Goal: Communication & Community: Answer question/provide support

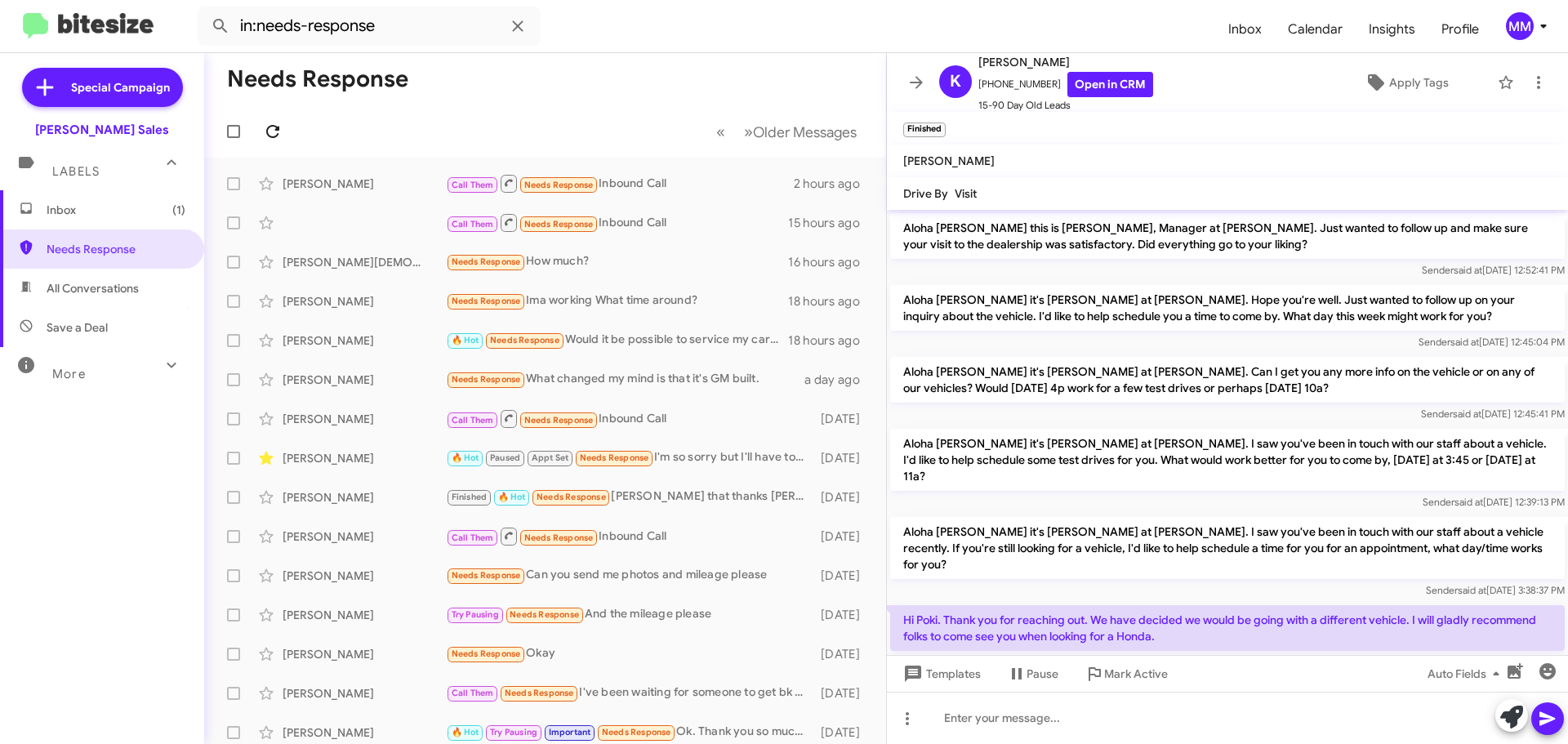
scroll to position [121, 0]
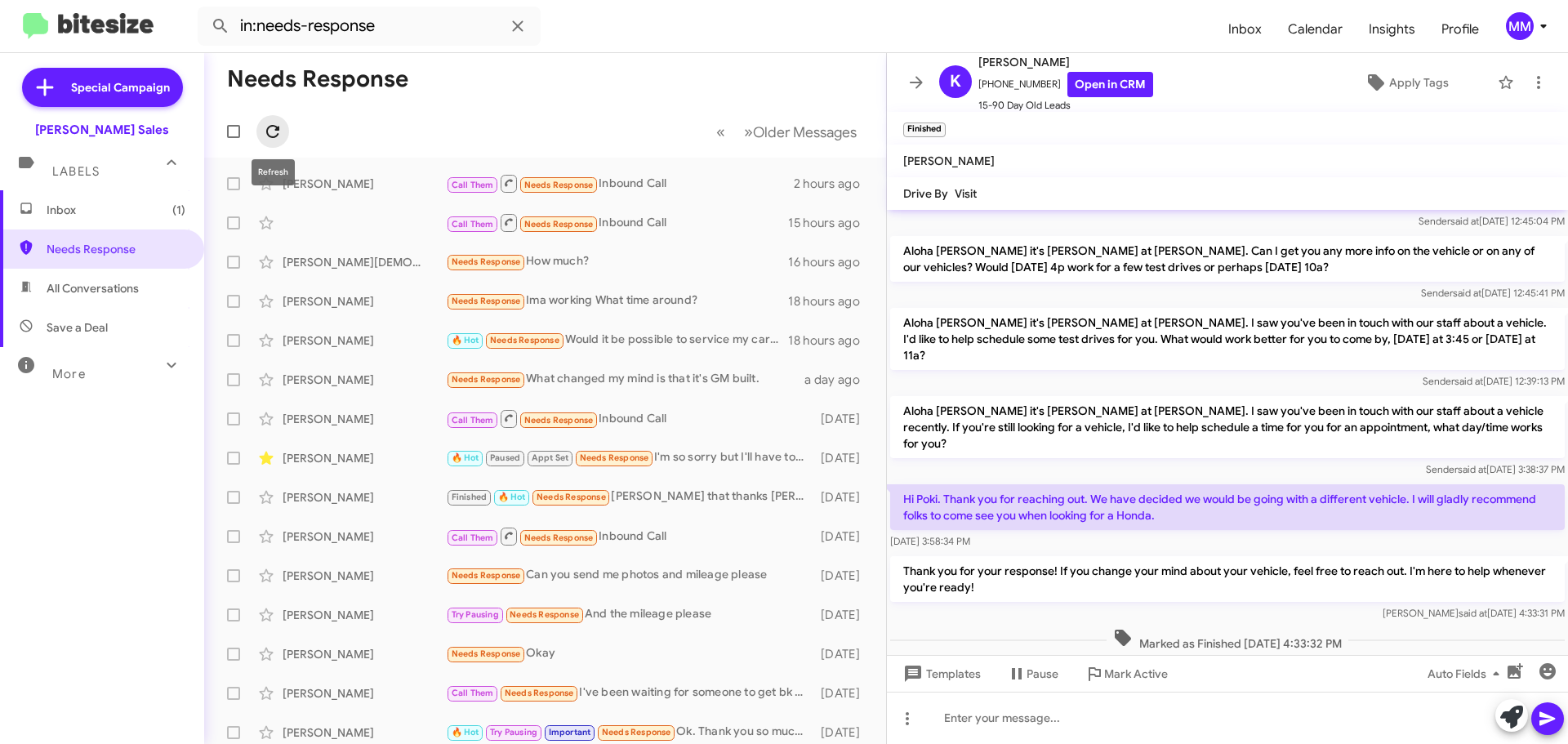
click at [274, 129] on icon at bounding box center [273, 131] width 20 height 20
click at [105, 215] on span "Inbox (1)" at bounding box center [116, 209] width 139 height 16
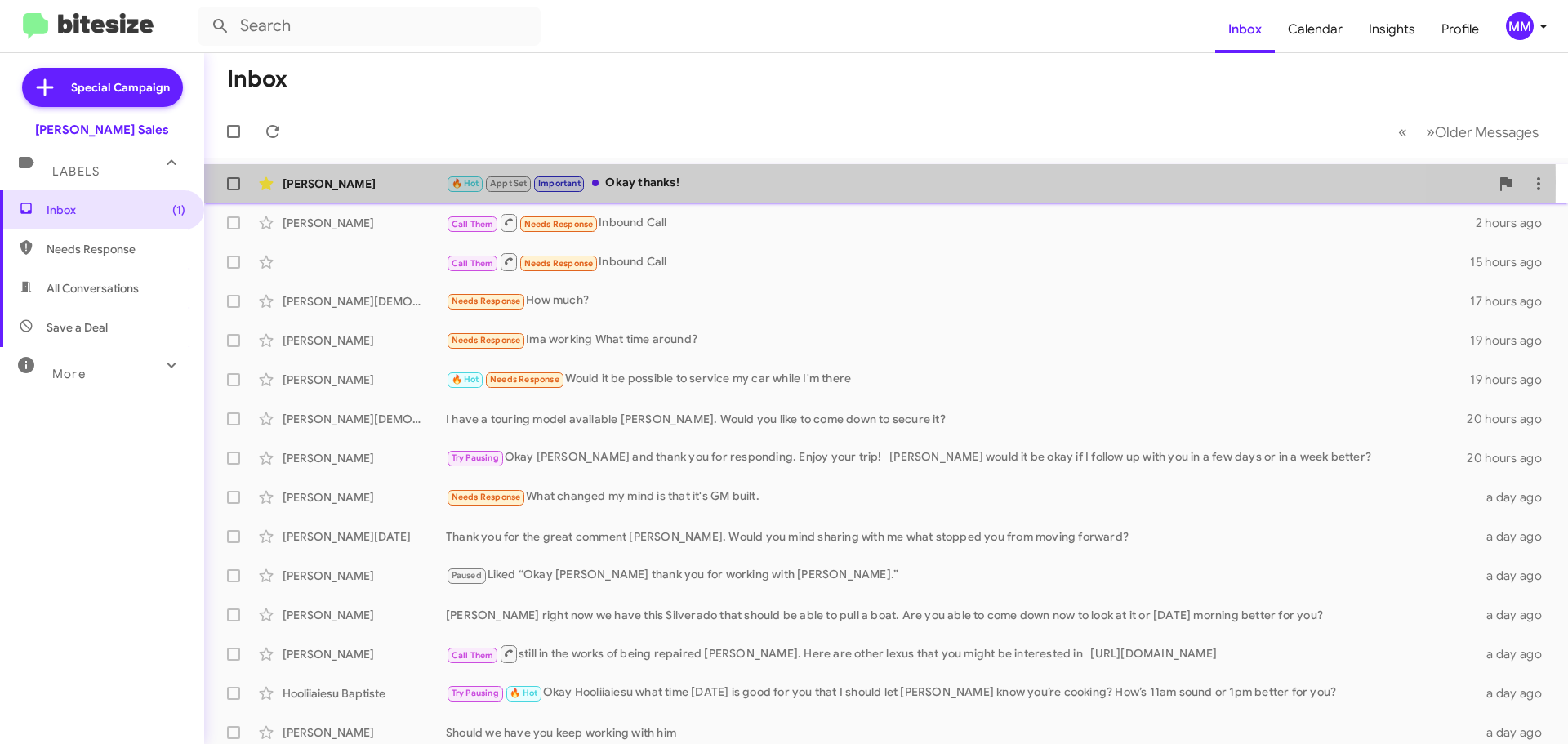
click at [350, 181] on div "[PERSON_NAME]" at bounding box center [364, 183] width 163 height 16
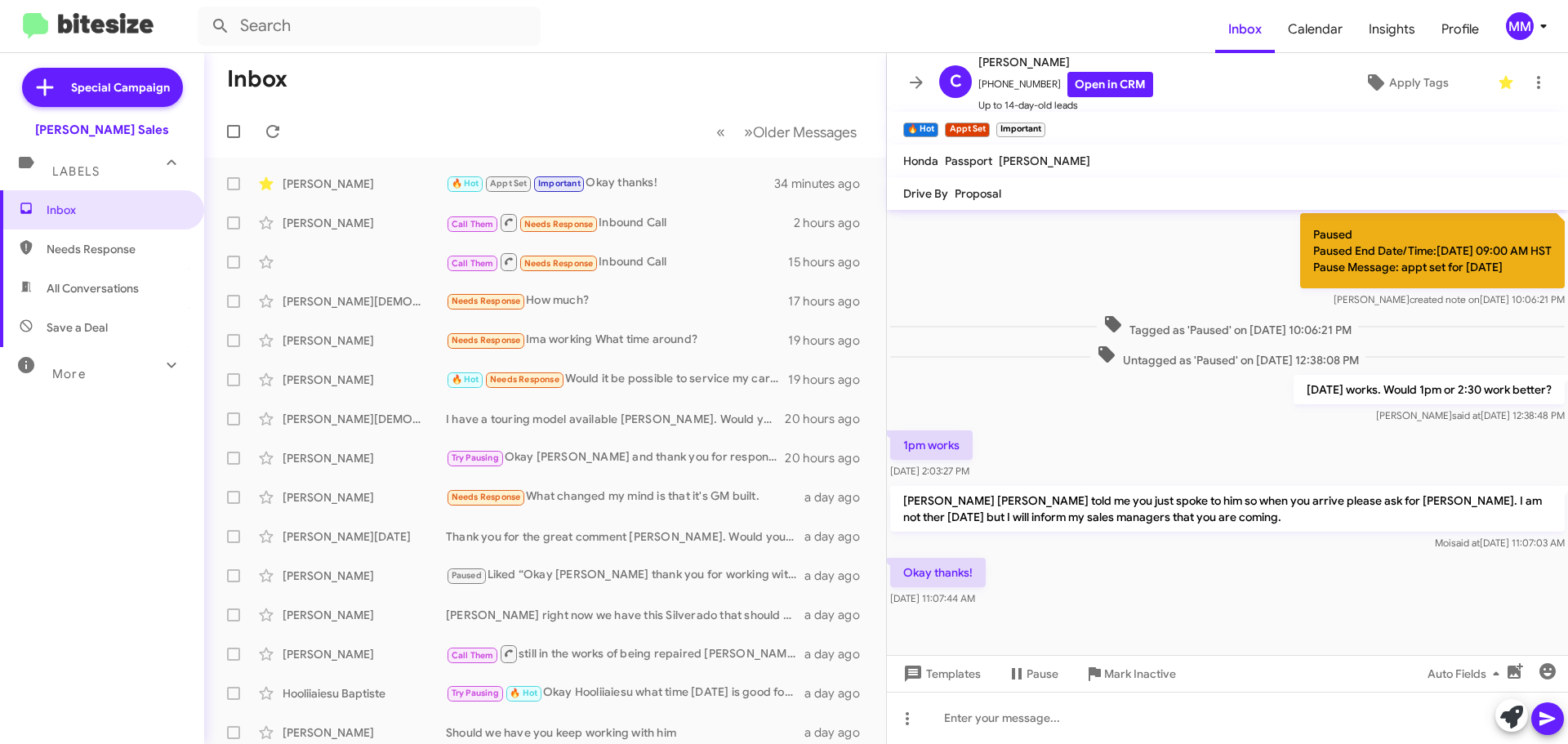
scroll to position [501, 0]
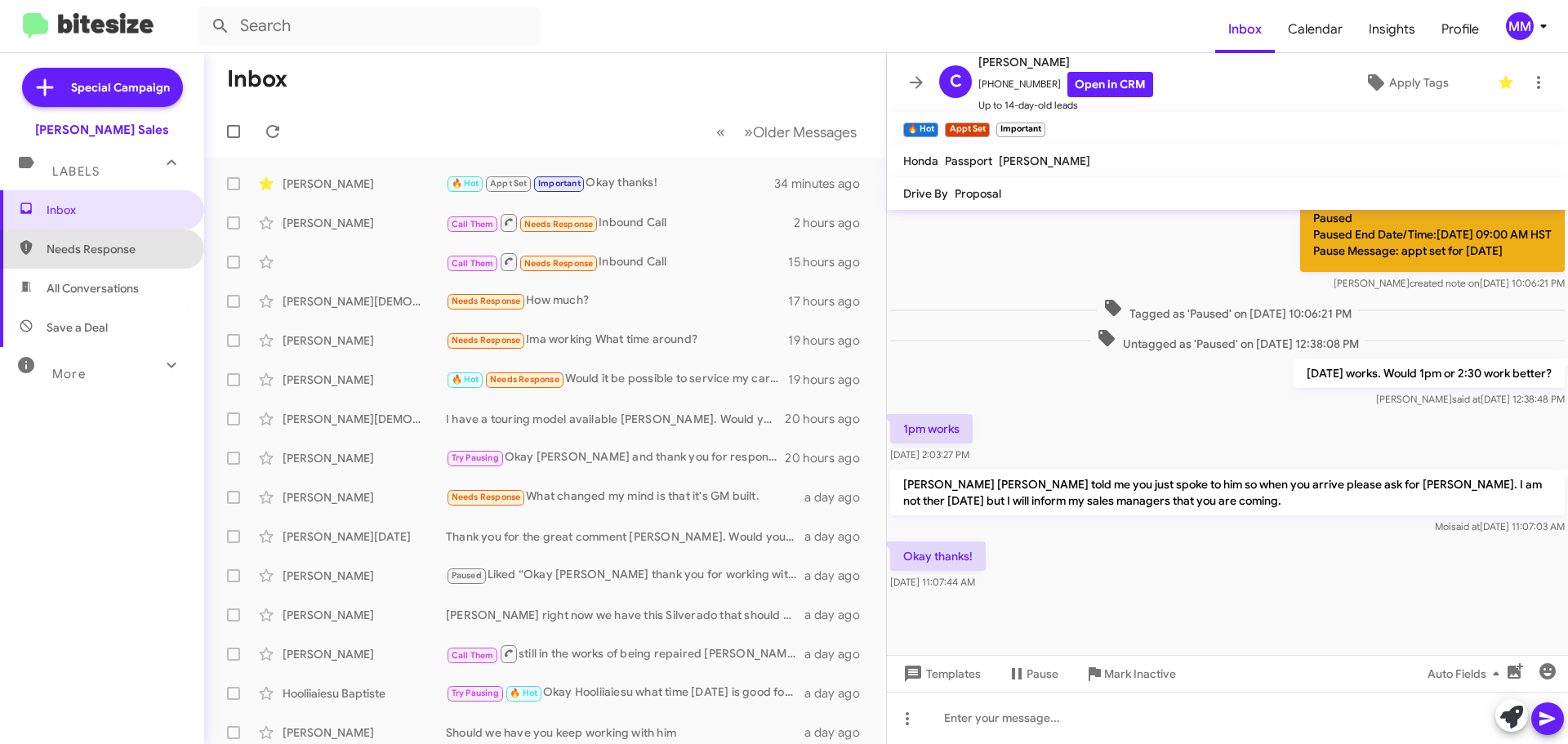
click at [110, 251] on span "Needs Response" at bounding box center [116, 249] width 139 height 16
type input "in:needs-response"
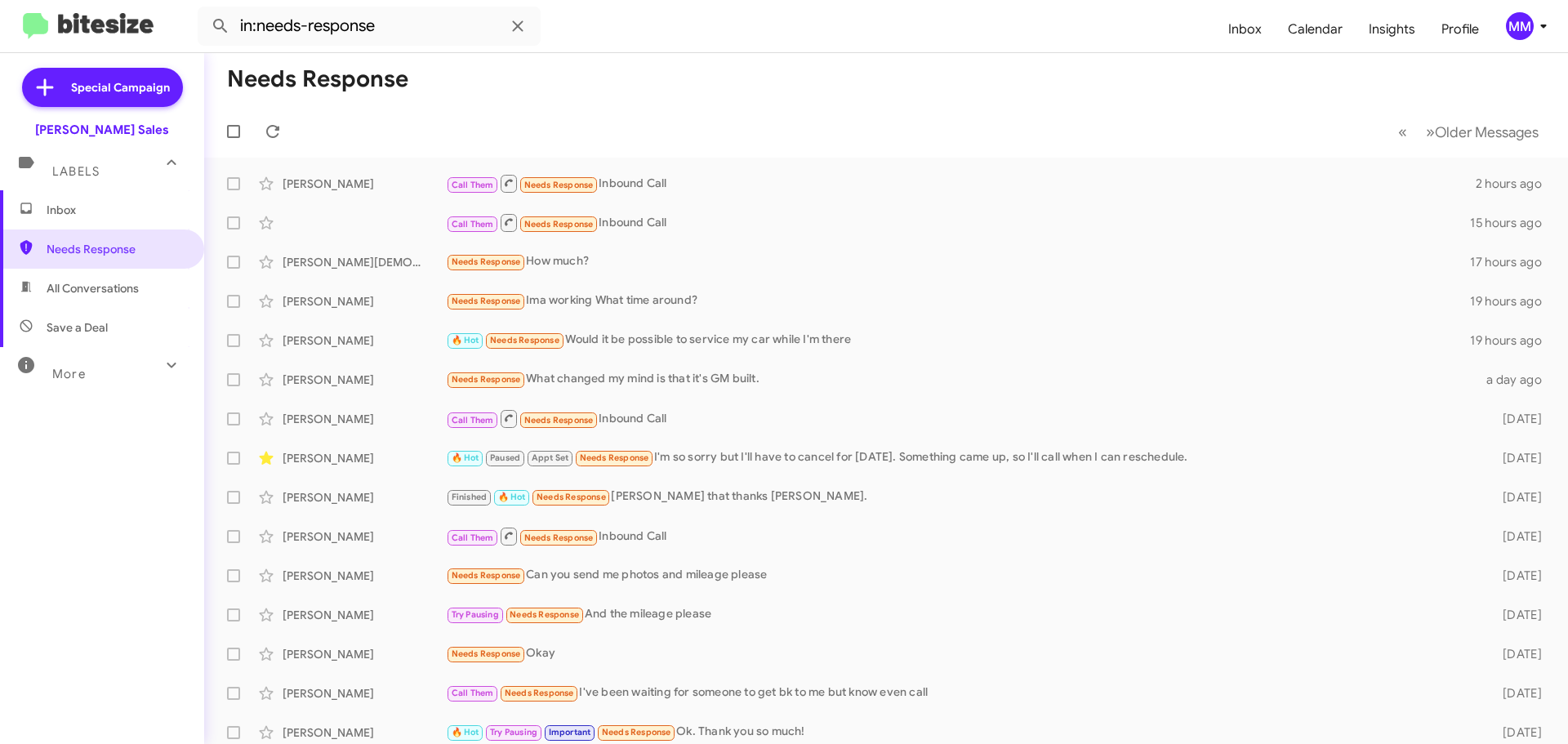
click at [75, 217] on span "Inbox" at bounding box center [116, 209] width 139 height 16
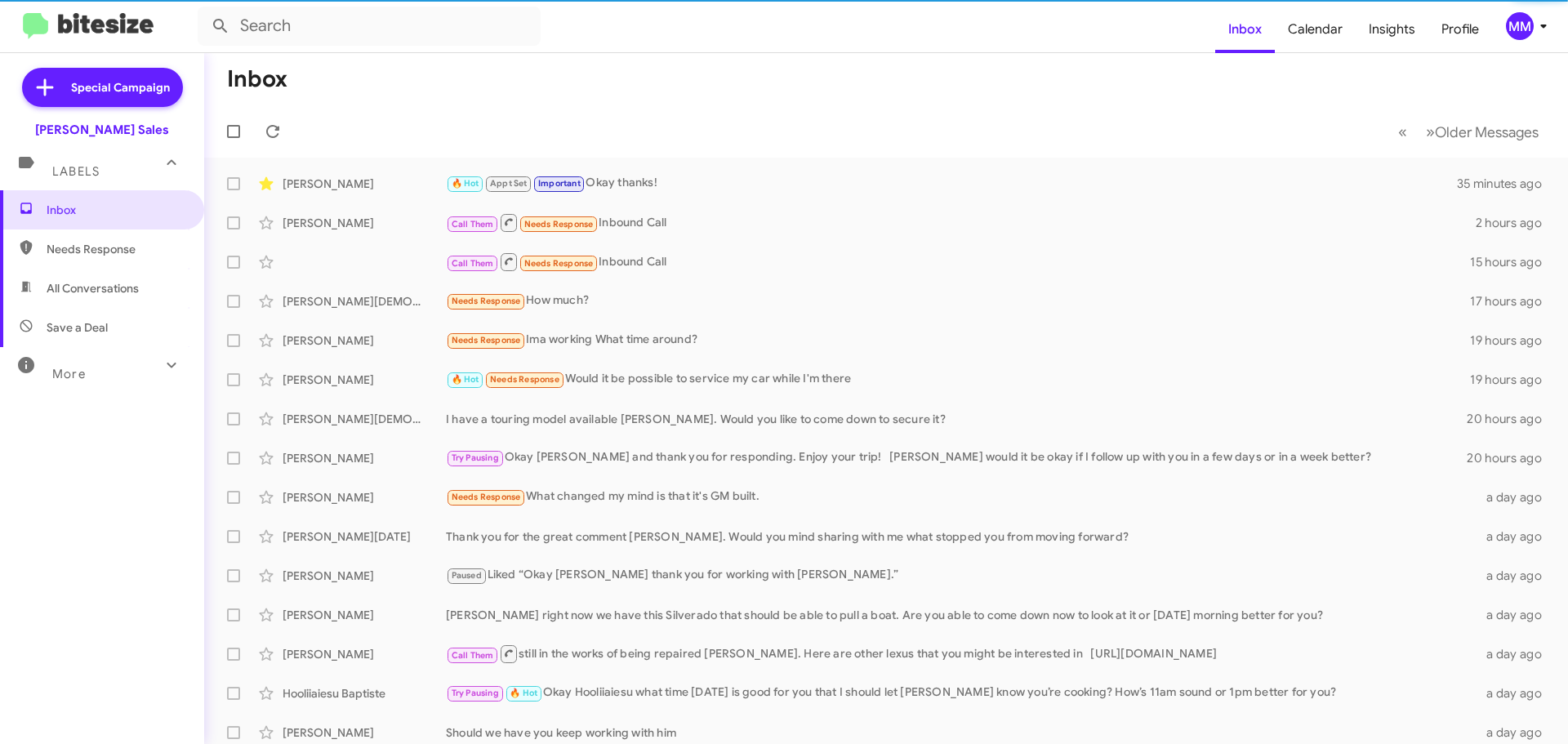
click at [81, 252] on span "Needs Response" at bounding box center [116, 249] width 139 height 16
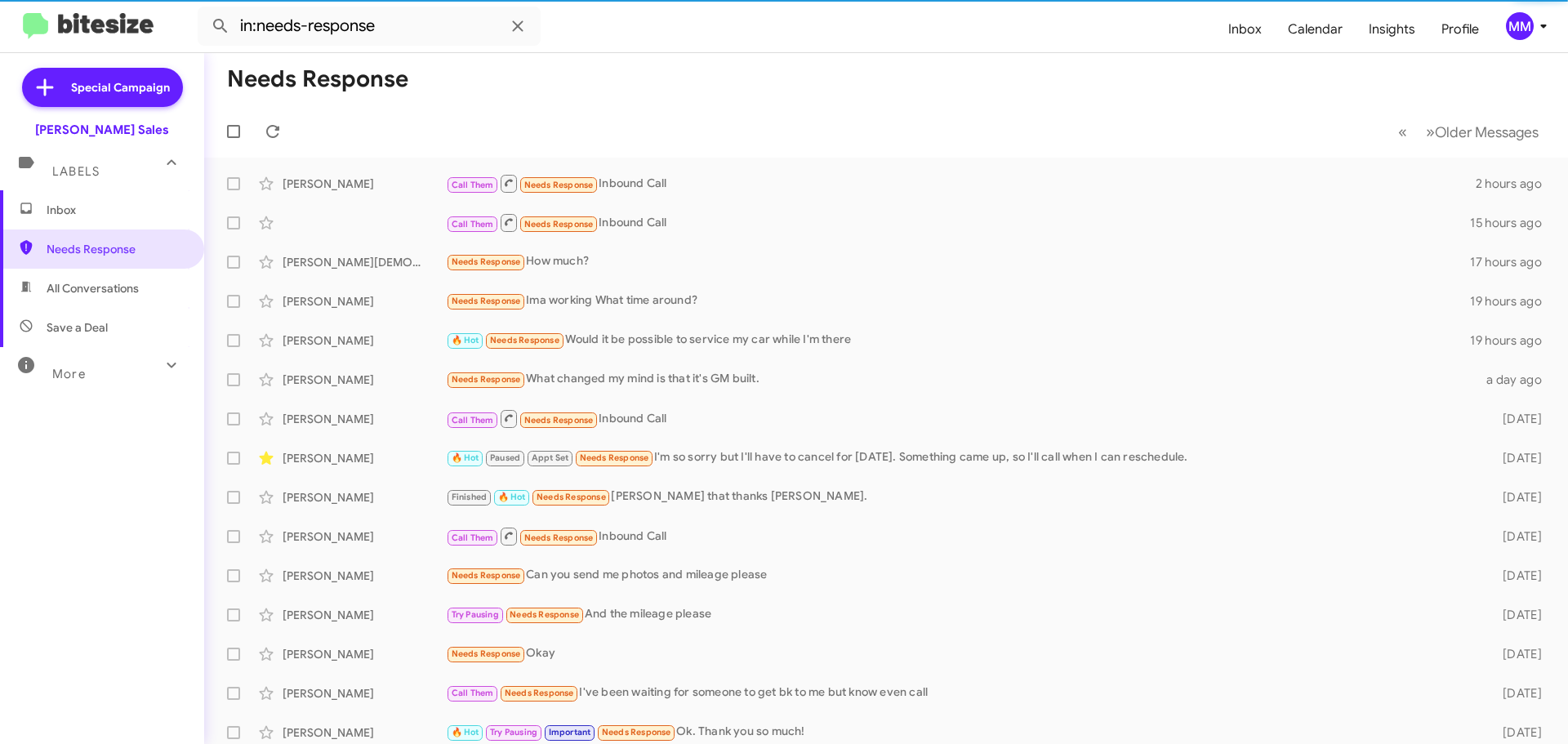
click at [88, 290] on span "All Conversations" at bounding box center [93, 288] width 93 height 16
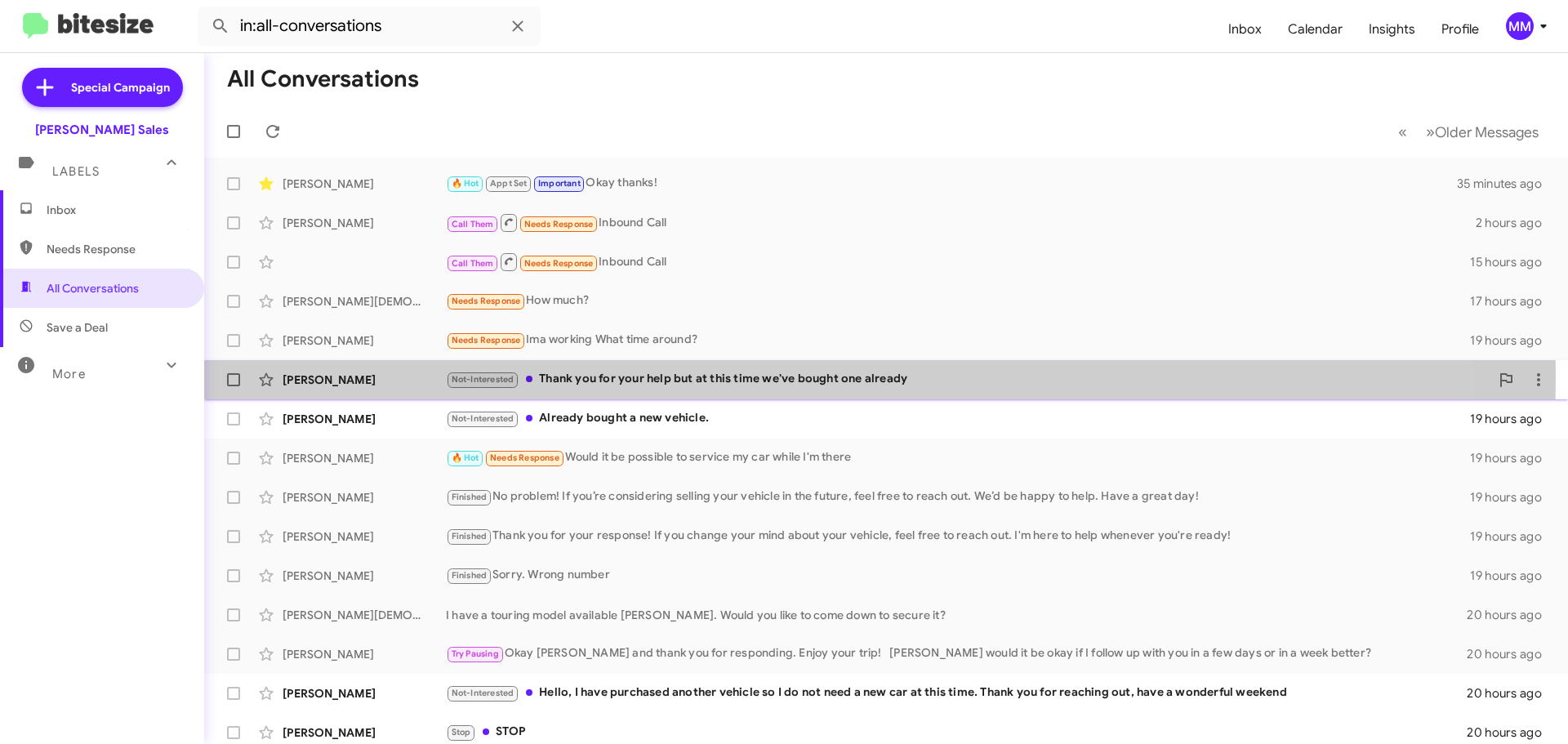
click at [580, 376] on div "Not-Interested Thank you for your help but at this time we've bought one already" at bounding box center [967, 379] width 1043 height 19
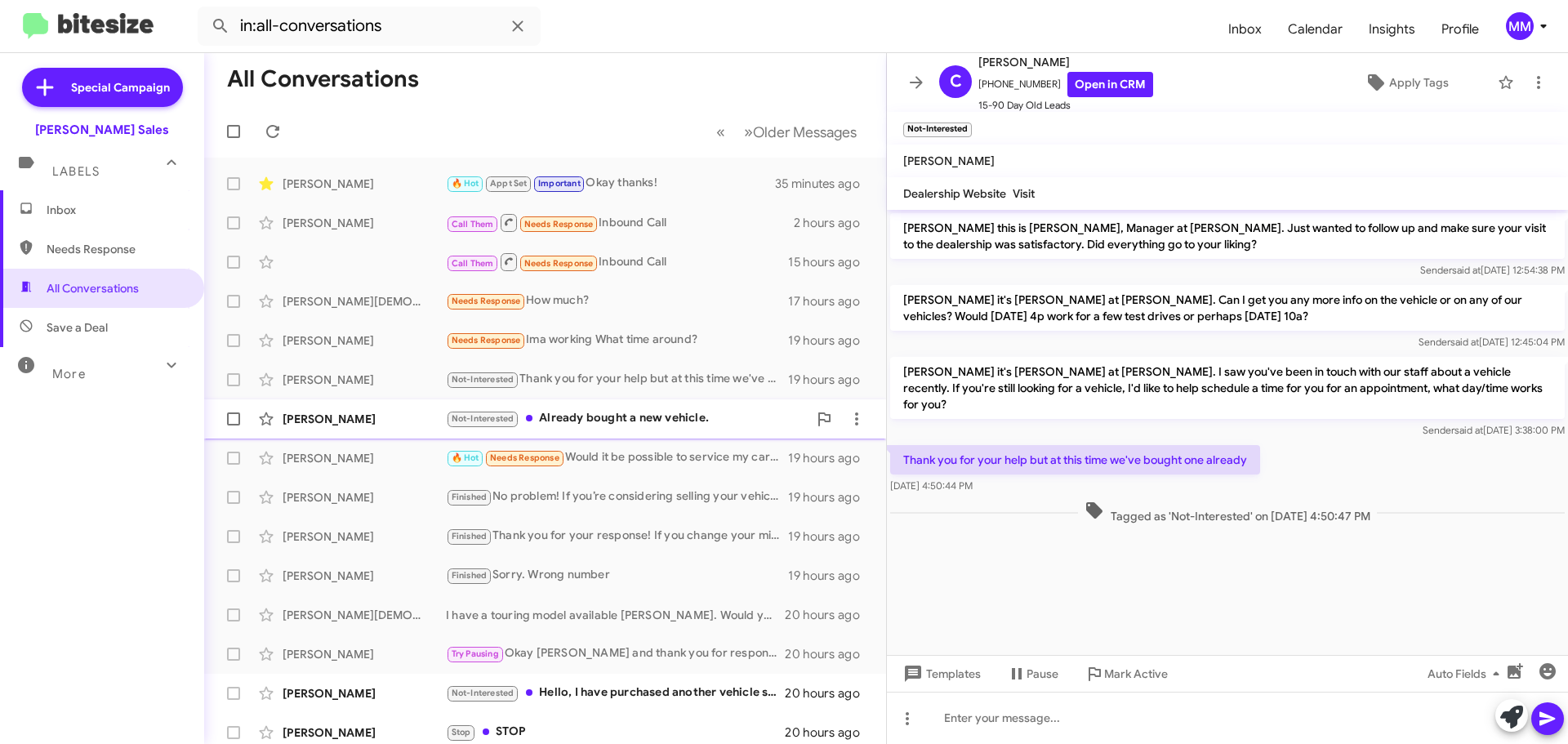
click at [607, 423] on div "Not-Interested Already bought a new vehicle." at bounding box center [627, 418] width 362 height 19
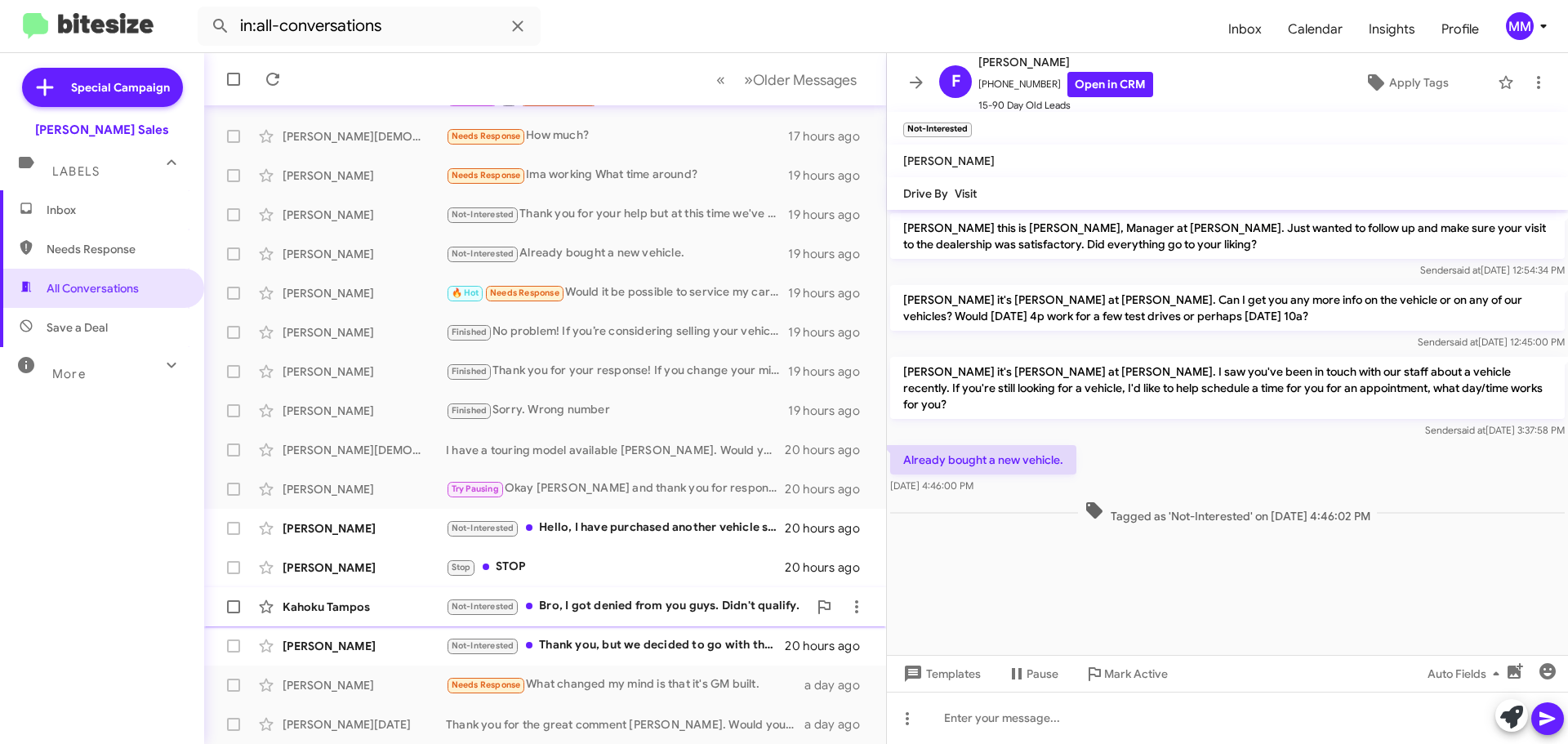
scroll to position [204, 0]
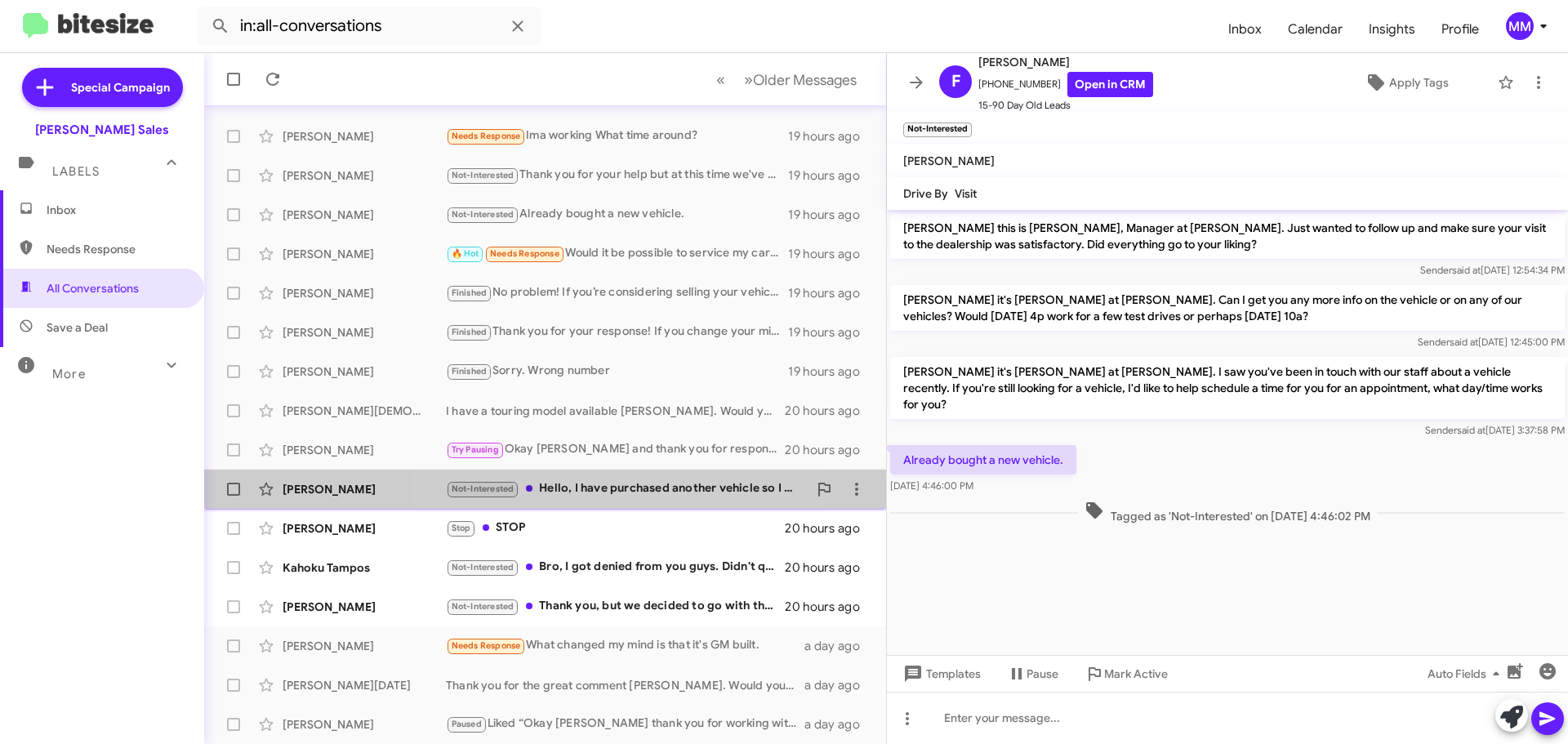
click at [592, 491] on div "Not-Interested Hello, I have purchased another vehicle so I do not need a new c…" at bounding box center [627, 489] width 362 height 19
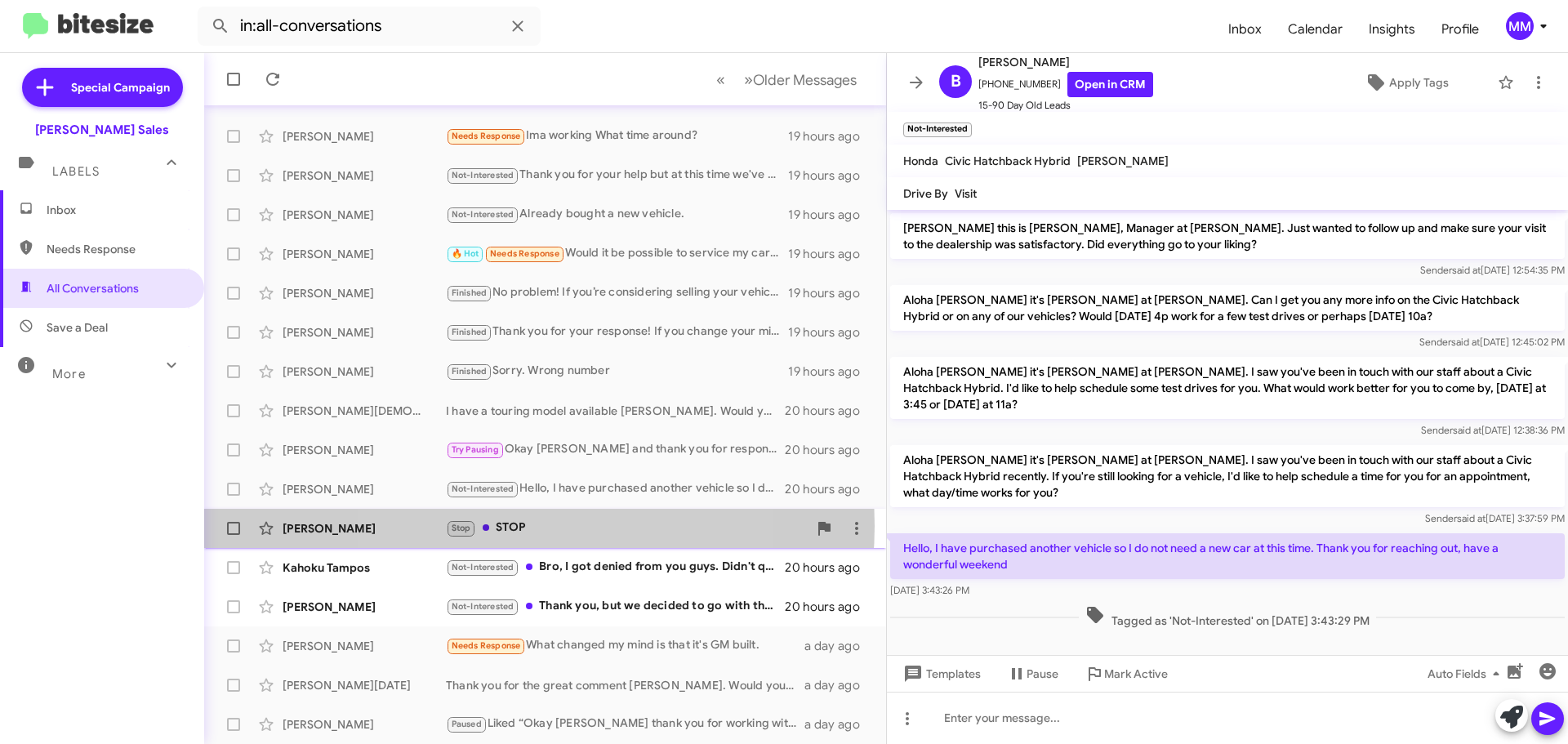
click at [512, 525] on div "Stop STOP" at bounding box center [627, 528] width 362 height 19
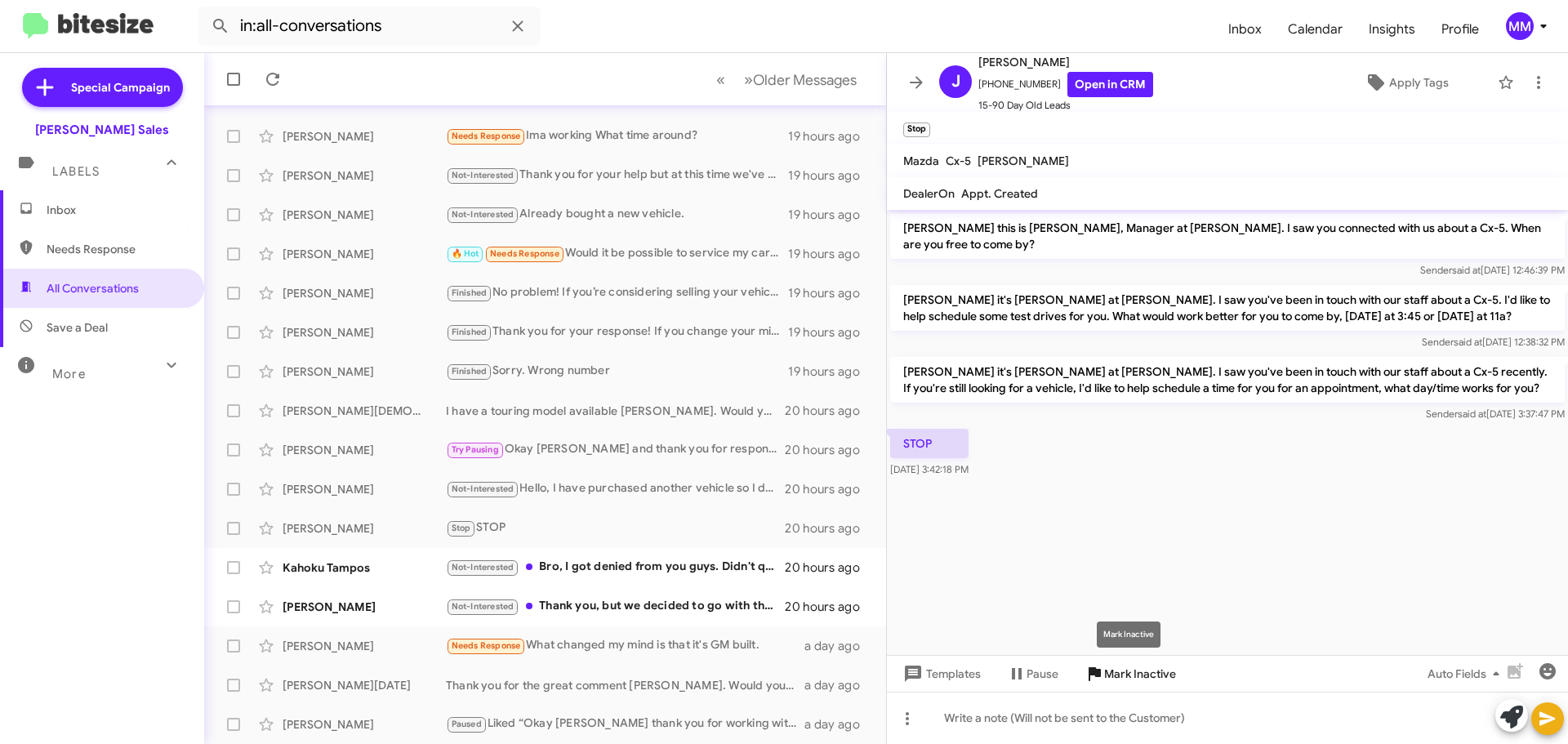
click at [1108, 674] on span "Mark Inactive" at bounding box center [1140, 674] width 72 height 29
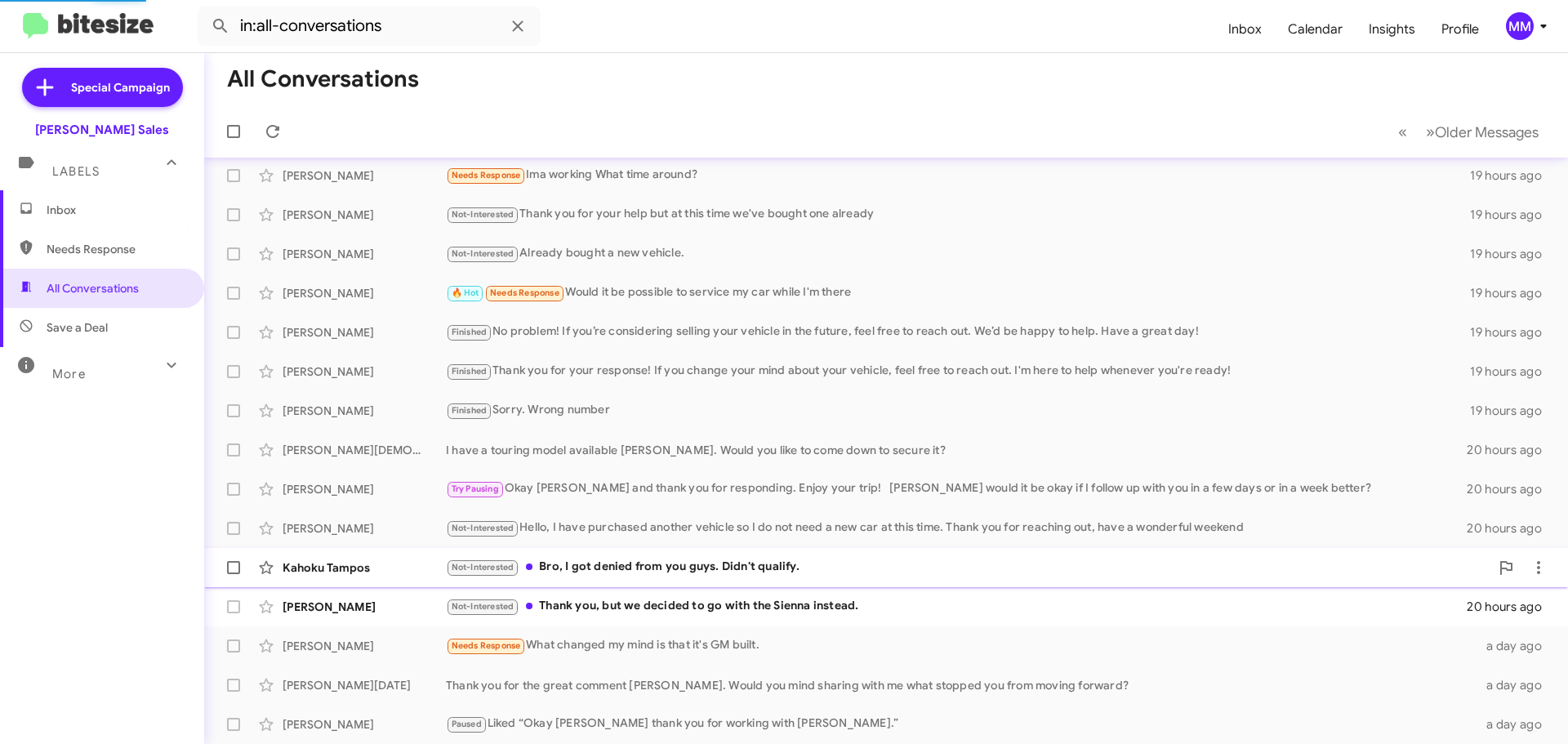
scroll to position [165, 0]
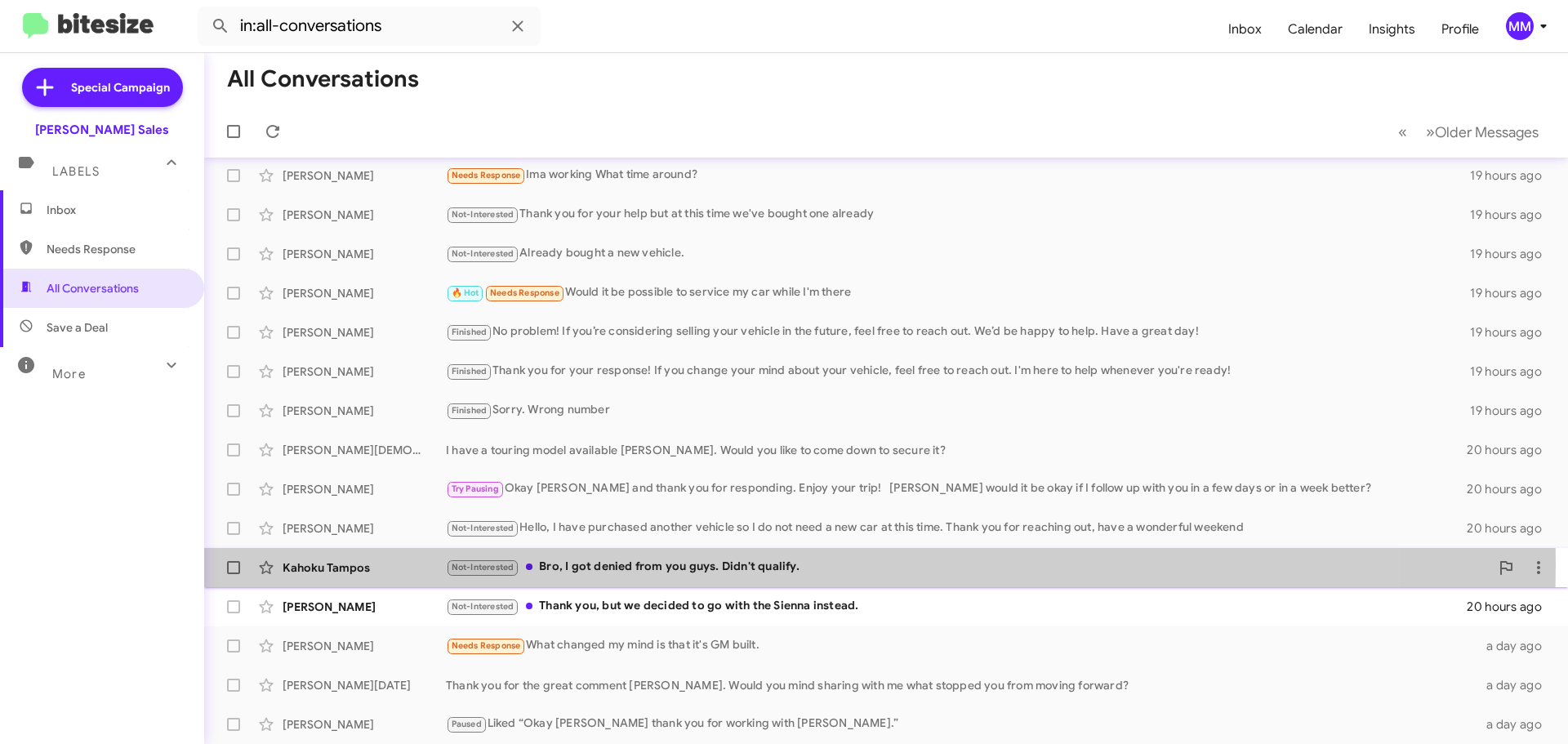
click at [647, 563] on div "Not-Interested Bro, I got denied from you guys. Didn't qualify." at bounding box center [967, 567] width 1043 height 19
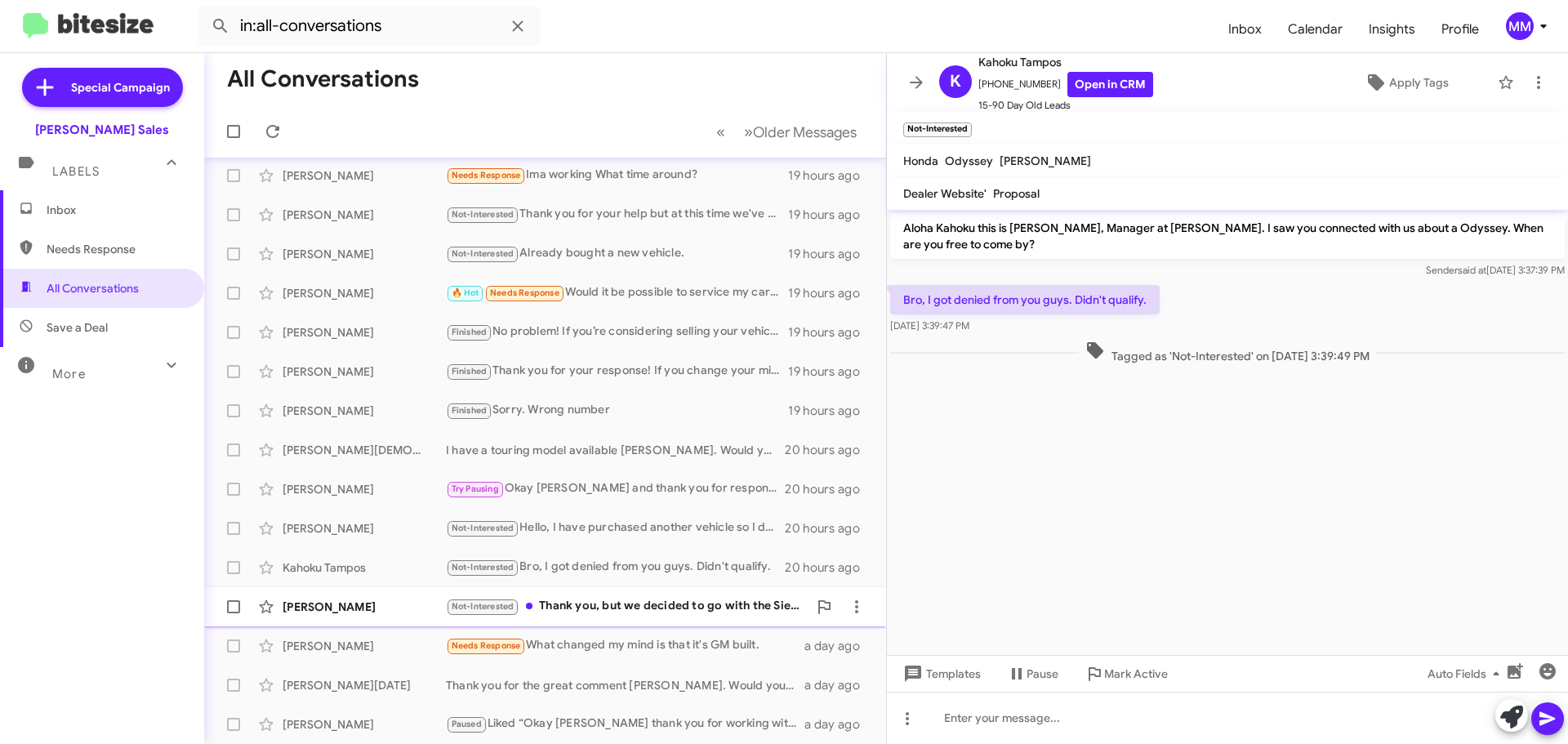
click at [645, 611] on div "Not-Interested Thank you, but we decided to go with the Sienna instead." at bounding box center [627, 606] width 362 height 19
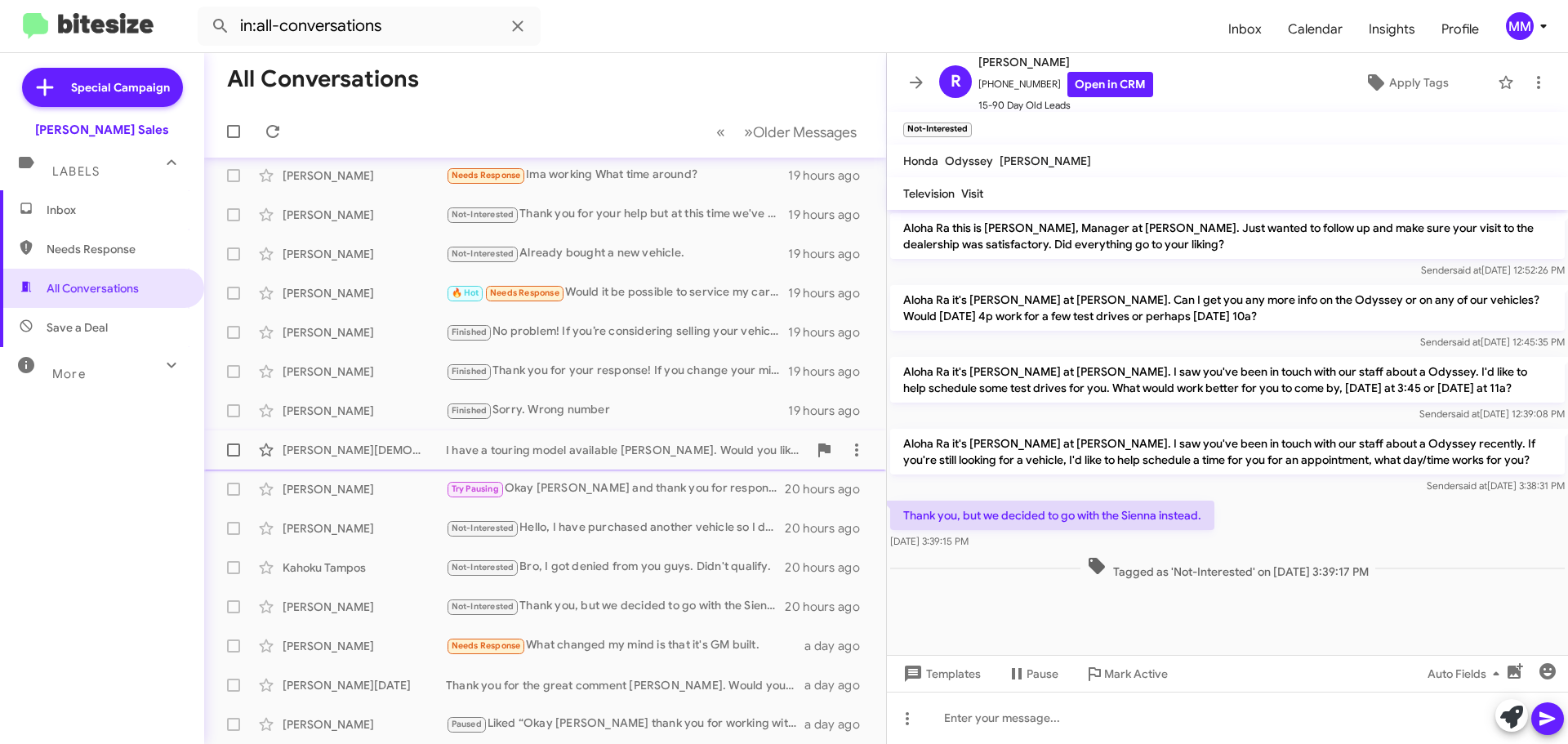
click at [612, 469] on span "[PERSON_NAME] I have a touring model available [PERSON_NAME]. Would you like to…" at bounding box center [544, 450] width 682 height 39
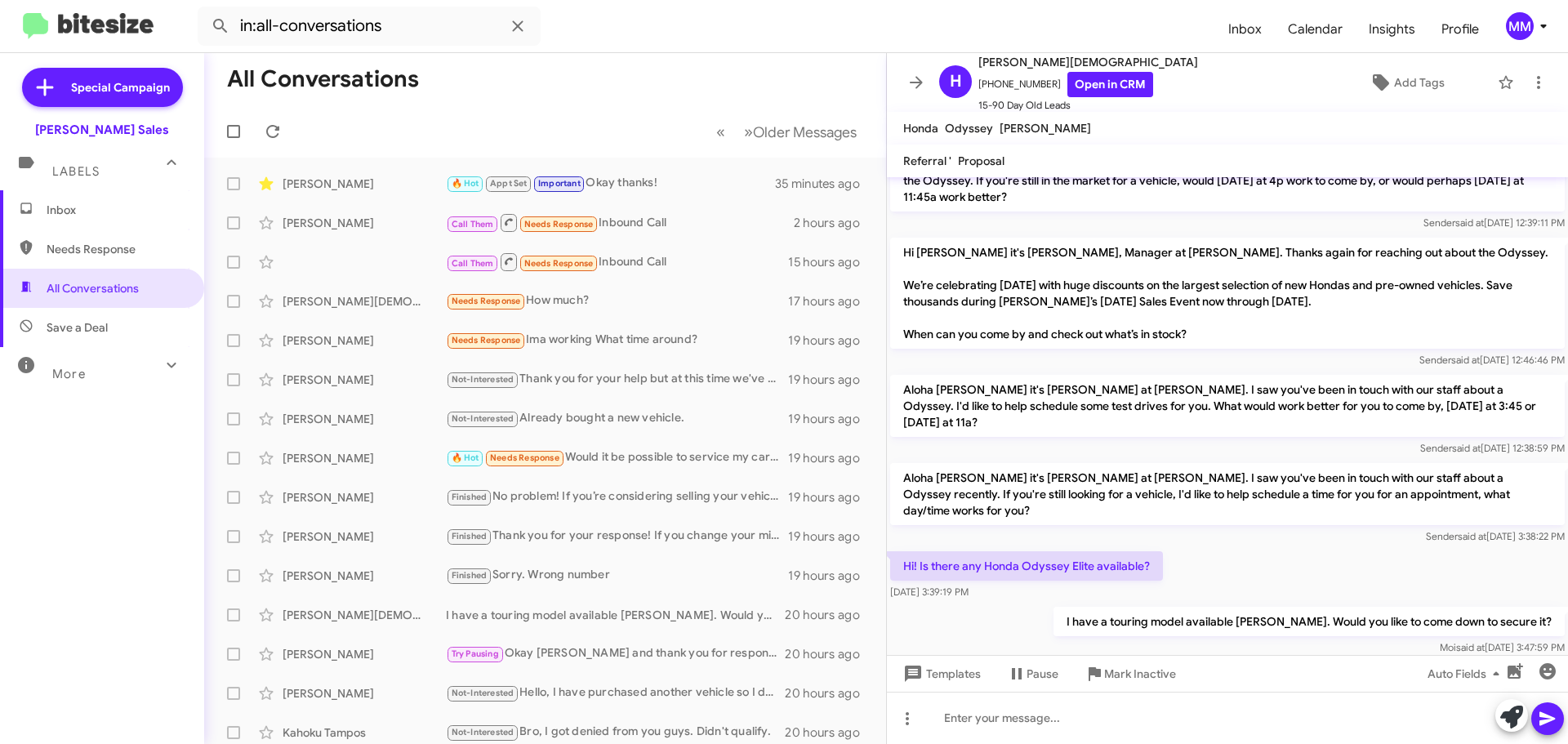
click at [111, 250] on span "Needs Response" at bounding box center [116, 249] width 139 height 16
type input "in:needs-response"
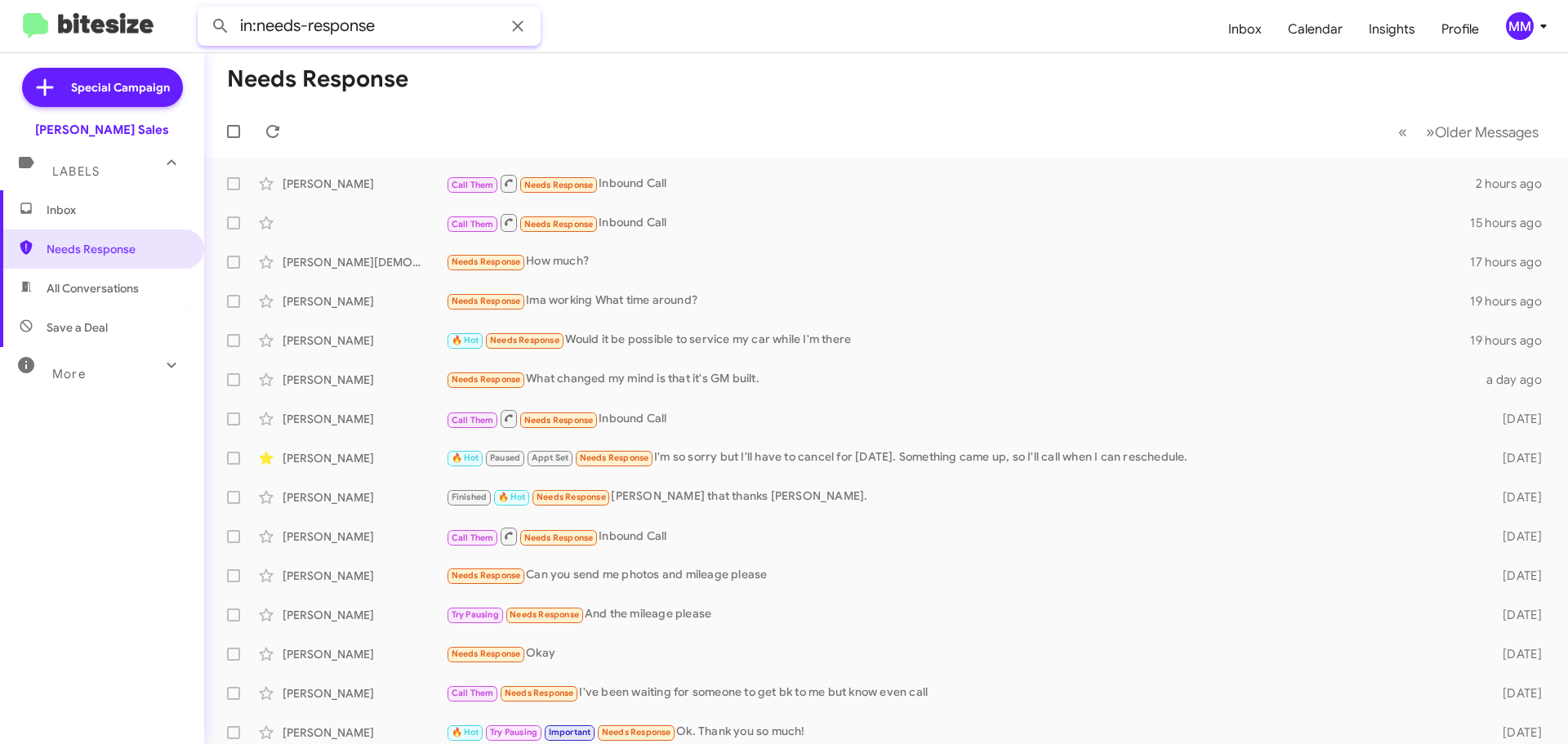
drag, startPoint x: 422, startPoint y: 34, endPoint x: 472, endPoint y: 34, distance: 50.0
click at [424, 33] on input "in:needs-response" at bounding box center [369, 27] width 343 height 39
click at [520, 24] on icon at bounding box center [517, 26] width 10 height 10
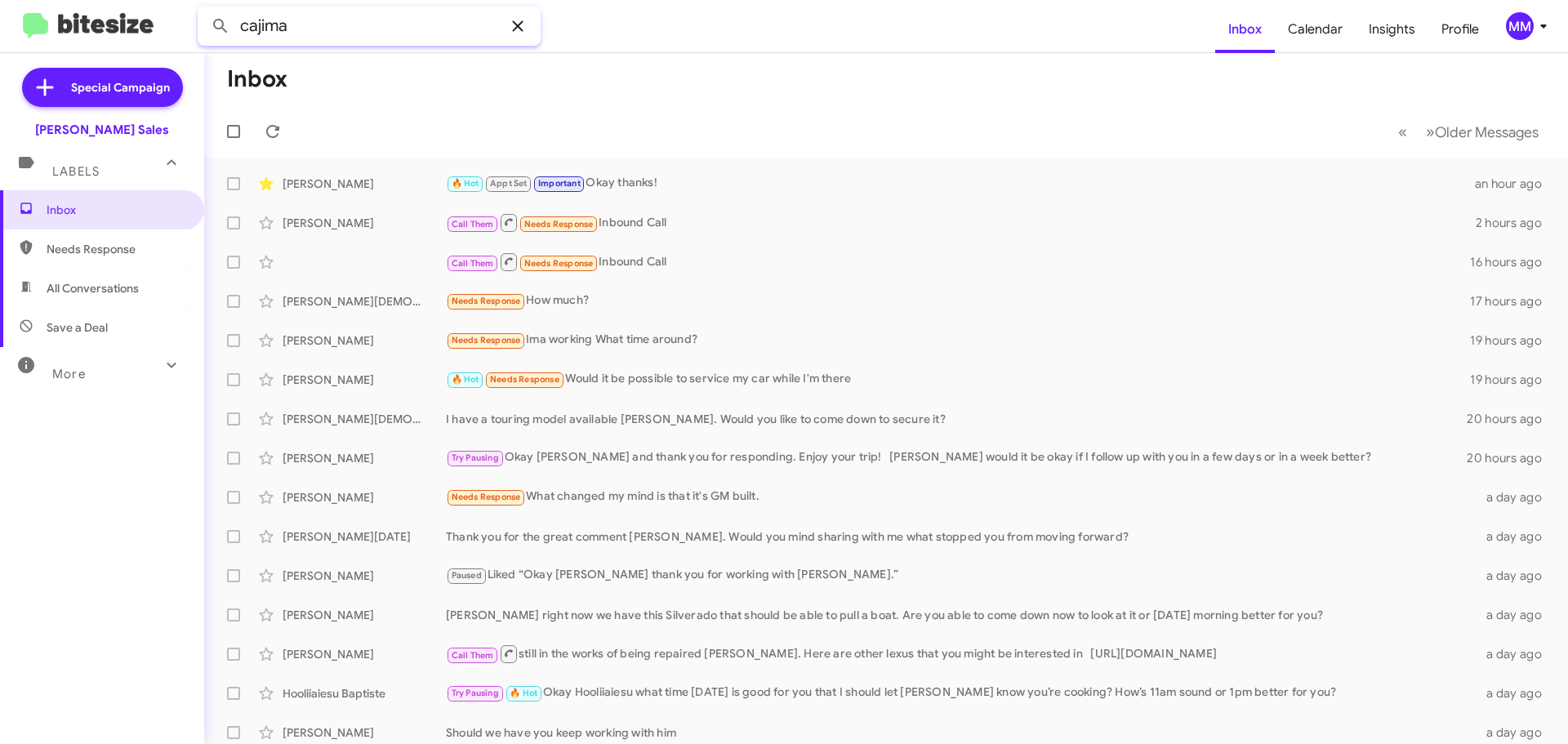
type input "cajima"
click at [204, 9] on button at bounding box center [220, 26] width 33 height 33
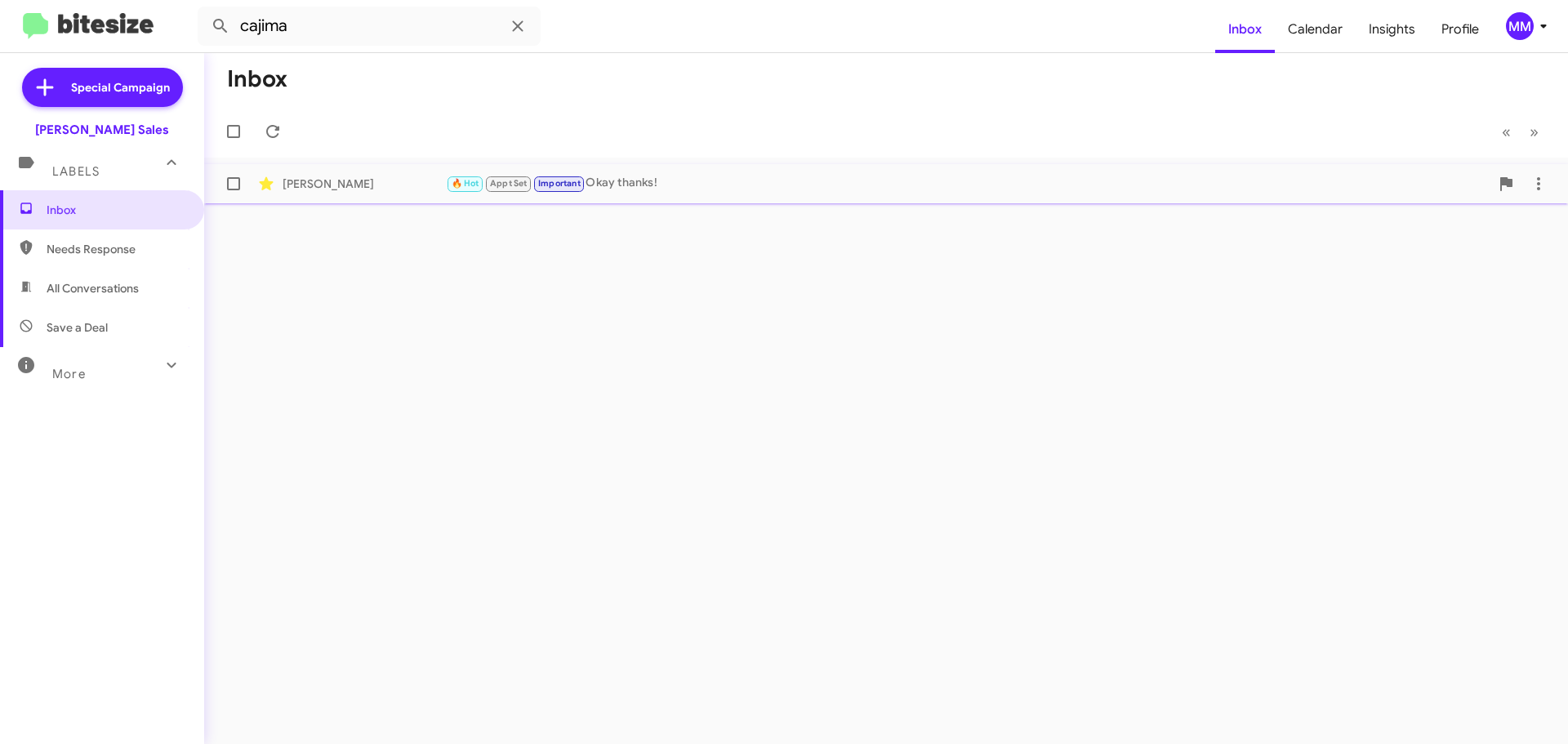
click at [367, 181] on div "[PERSON_NAME]" at bounding box center [364, 183] width 163 height 16
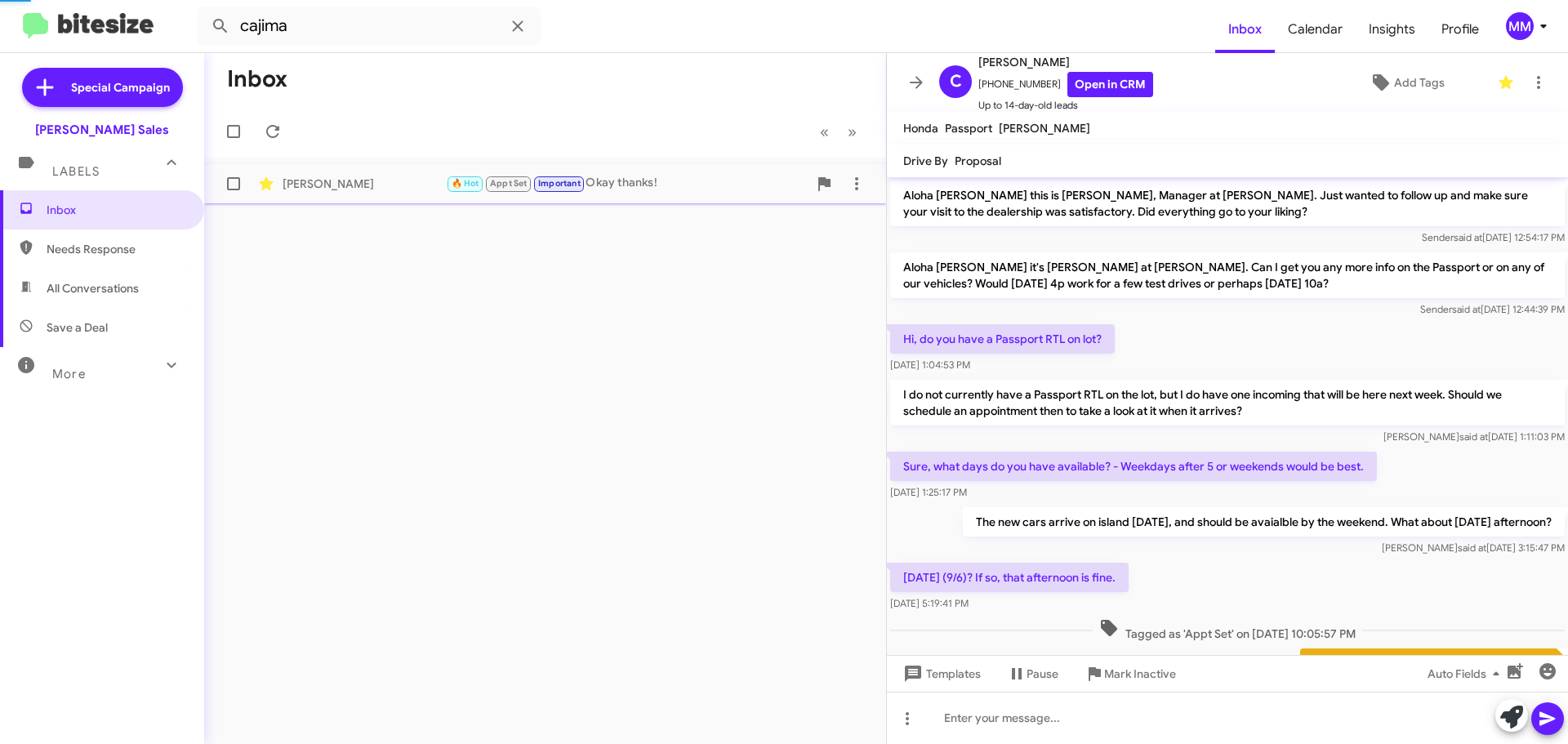
scroll to position [468, 0]
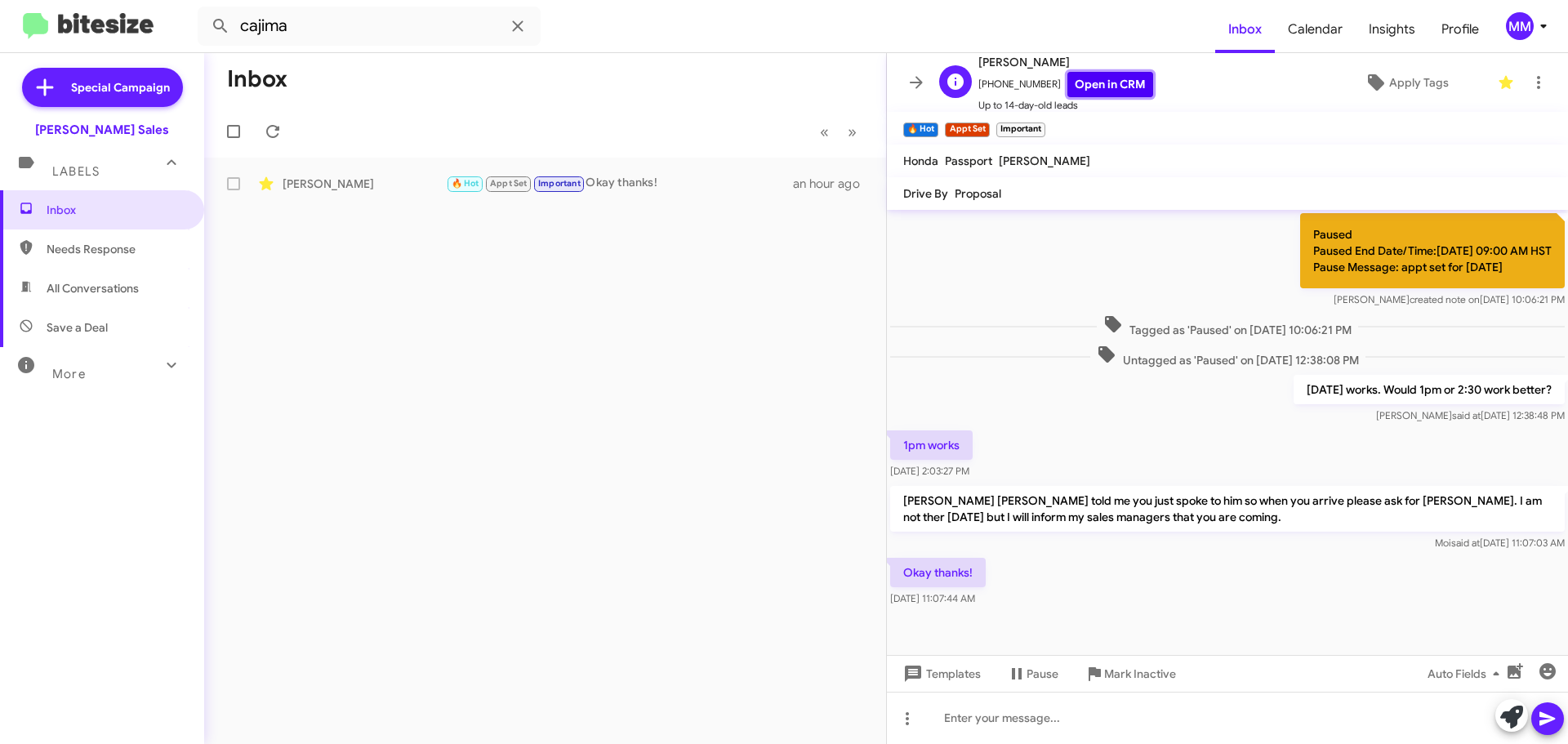
click at [1099, 87] on link "Open in CRM" at bounding box center [1110, 85] width 86 height 26
click at [518, 27] on icon at bounding box center [517, 26] width 20 height 20
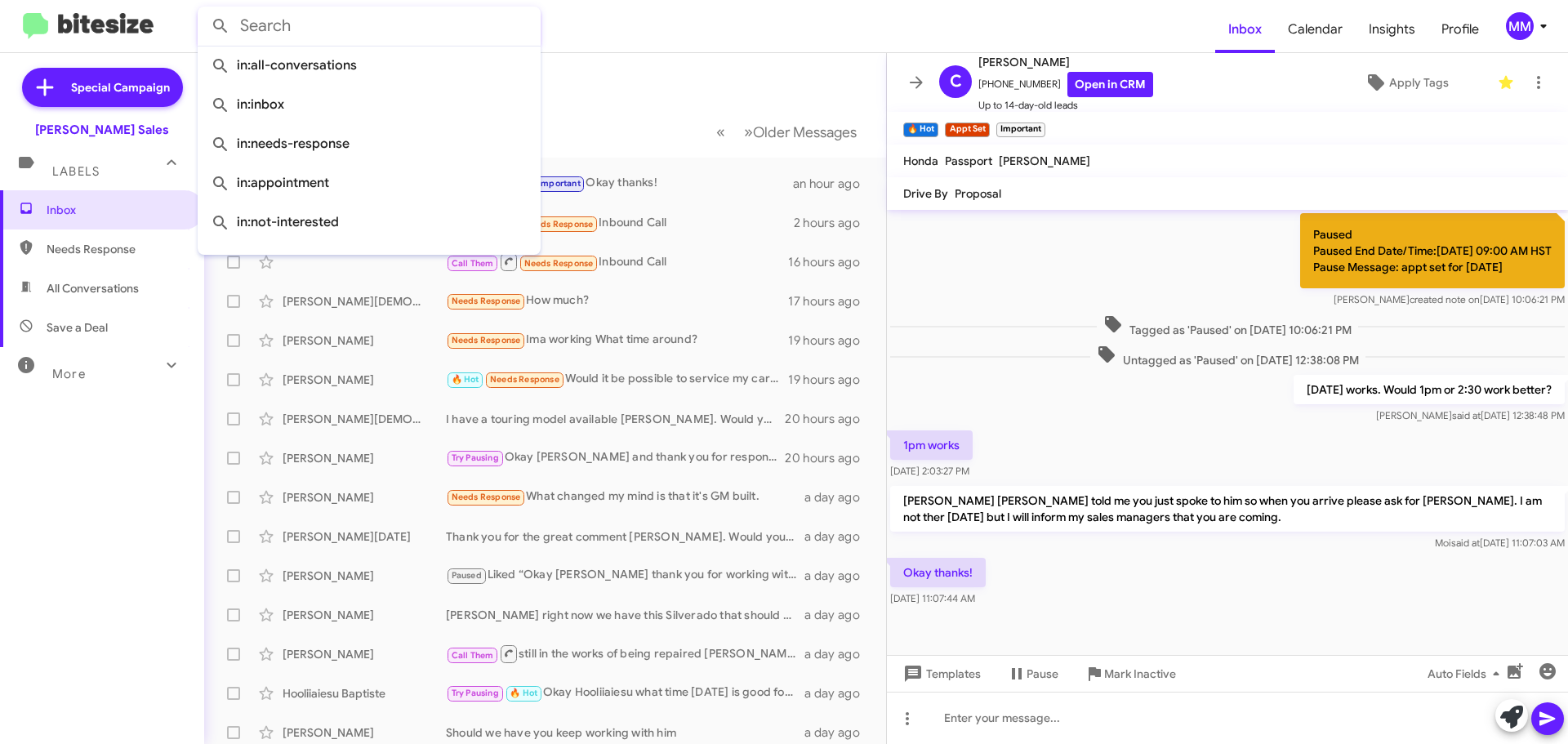
click at [720, 15] on form at bounding box center [706, 27] width 1018 height 39
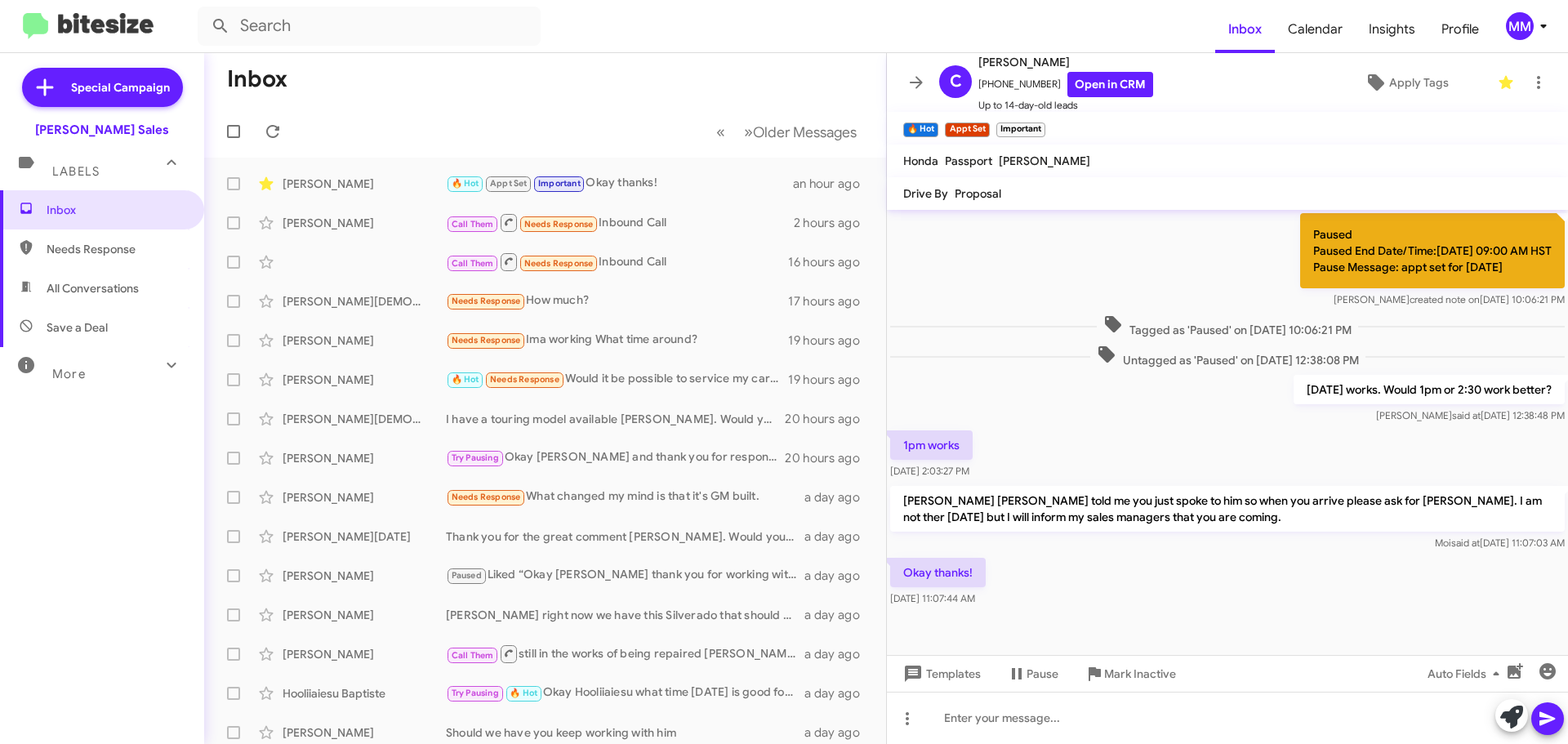
click at [110, 254] on span "Needs Response" at bounding box center [116, 249] width 139 height 16
type input "in:needs-response"
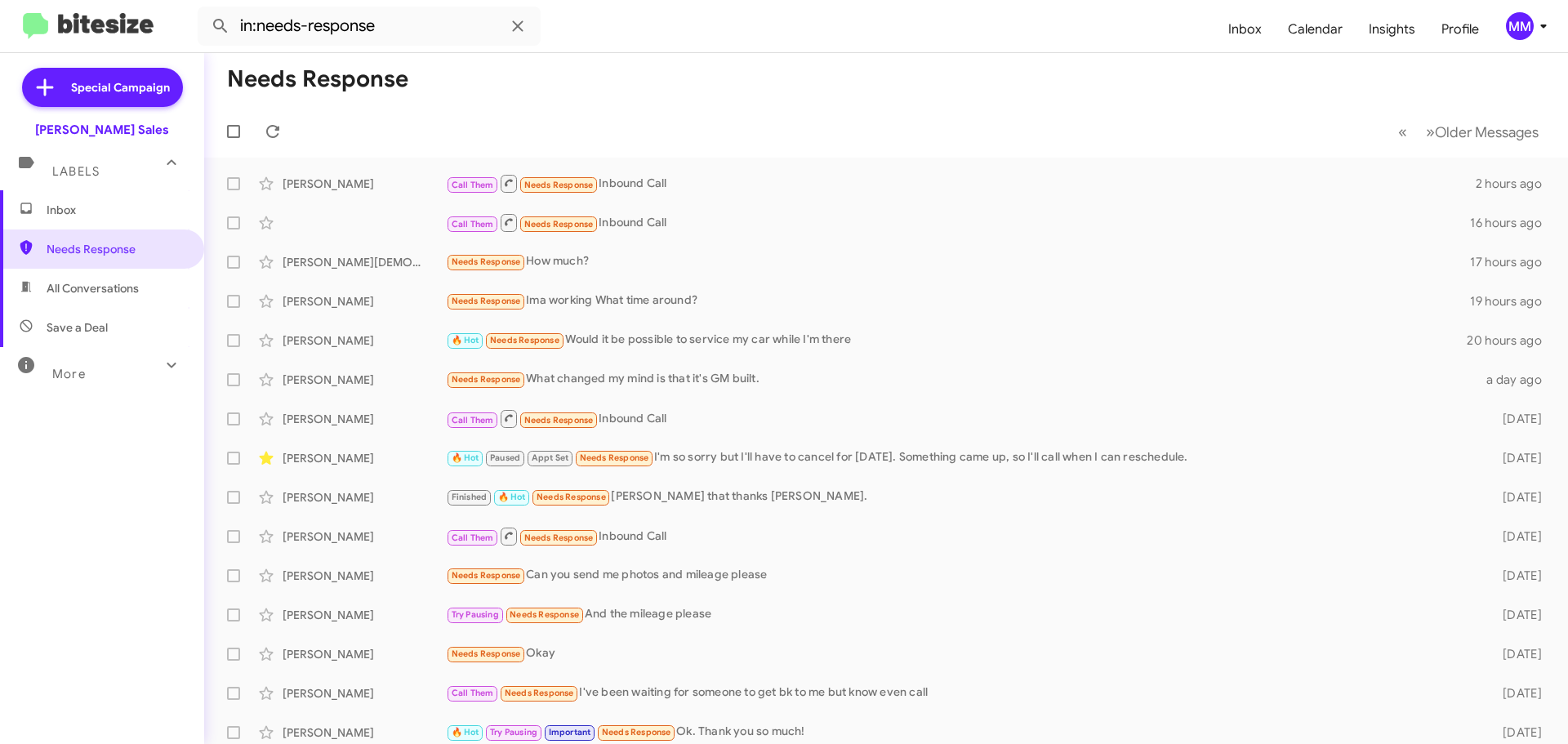
click at [105, 214] on span "Inbox" at bounding box center [116, 209] width 139 height 16
